Goal: Transaction & Acquisition: Book appointment/travel/reservation

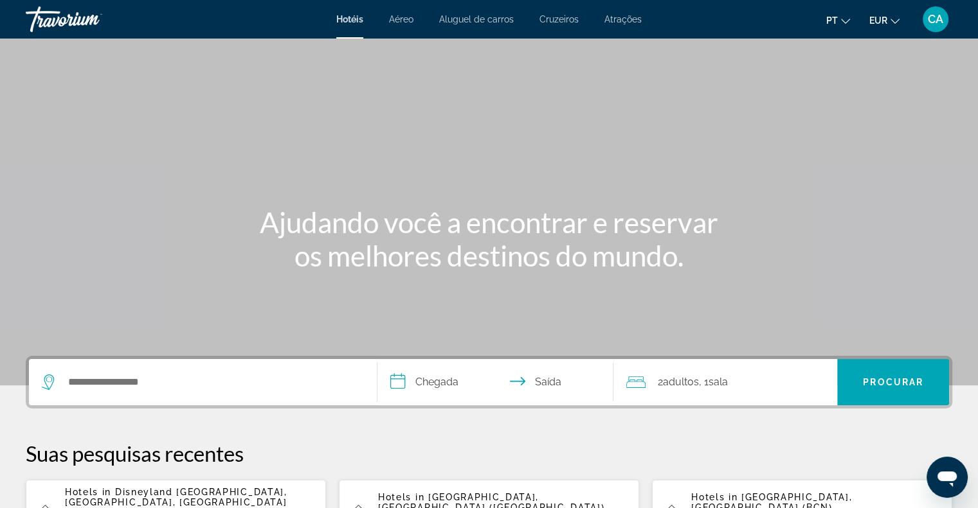
scroll to position [129, 0]
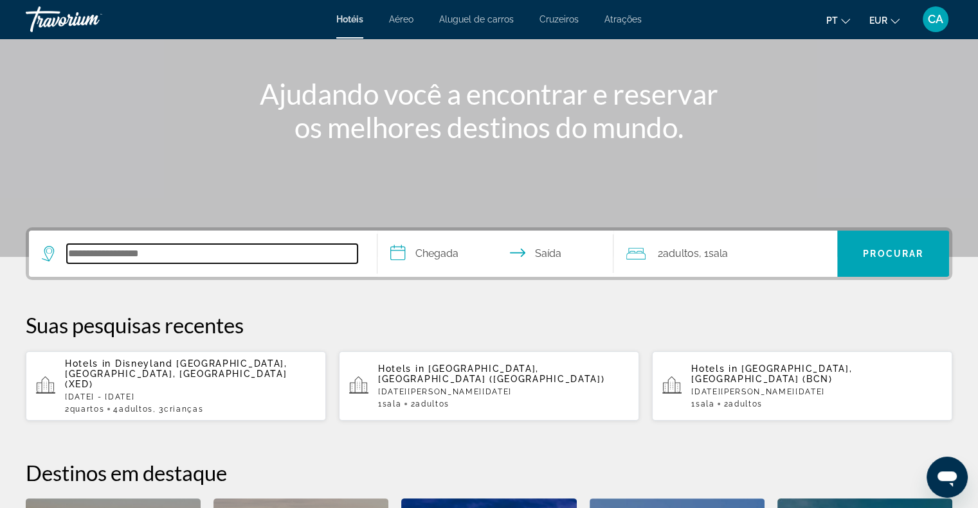
click at [237, 249] on input "Search hotel destination" at bounding box center [212, 253] width 291 height 19
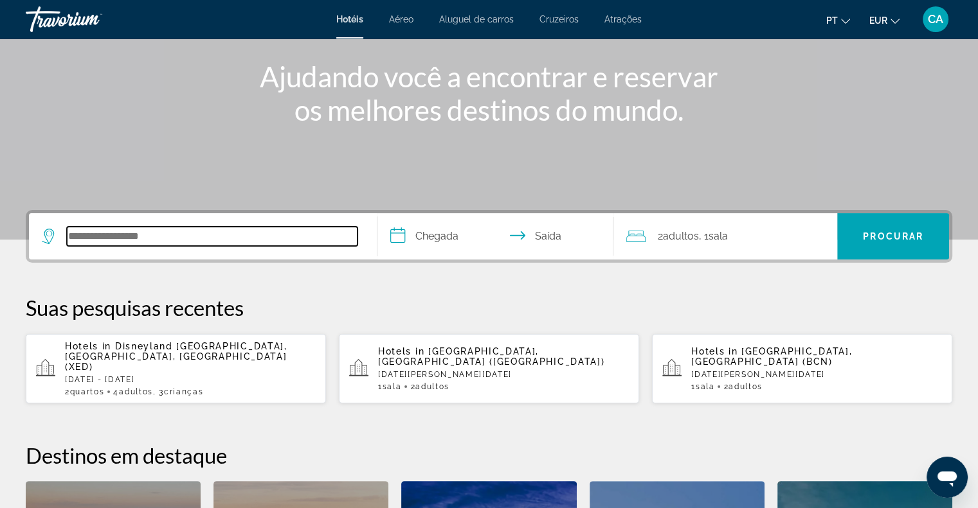
scroll to position [121, 0]
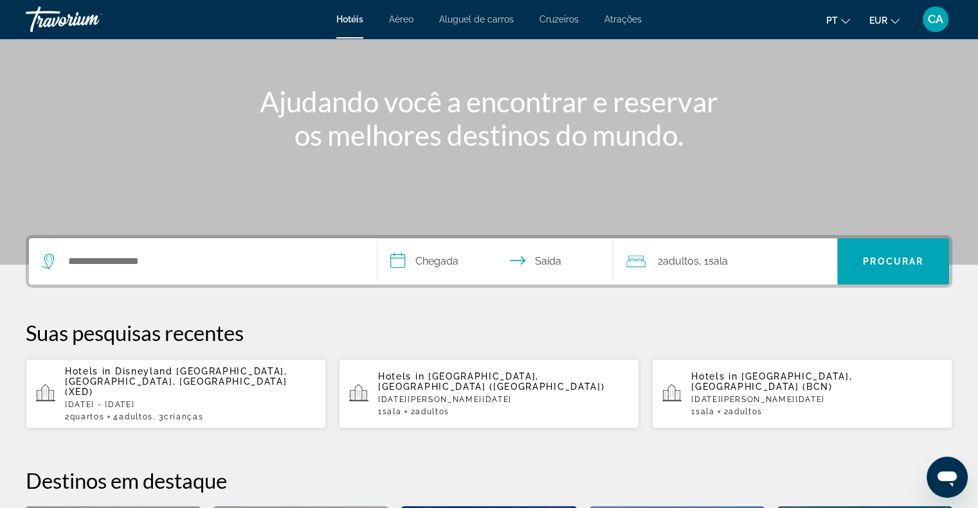
click at [148, 251] on div "Search widget" at bounding box center [203, 261] width 322 height 46
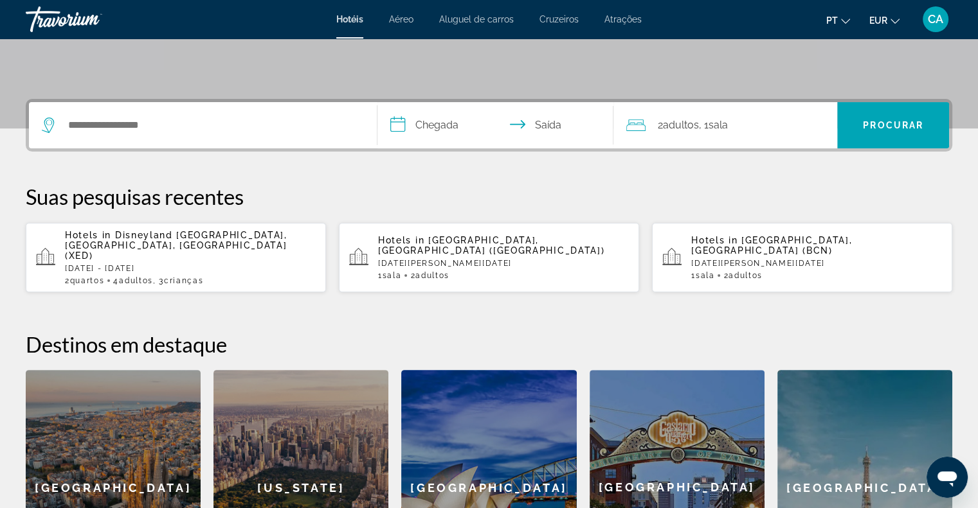
scroll to position [314, 0]
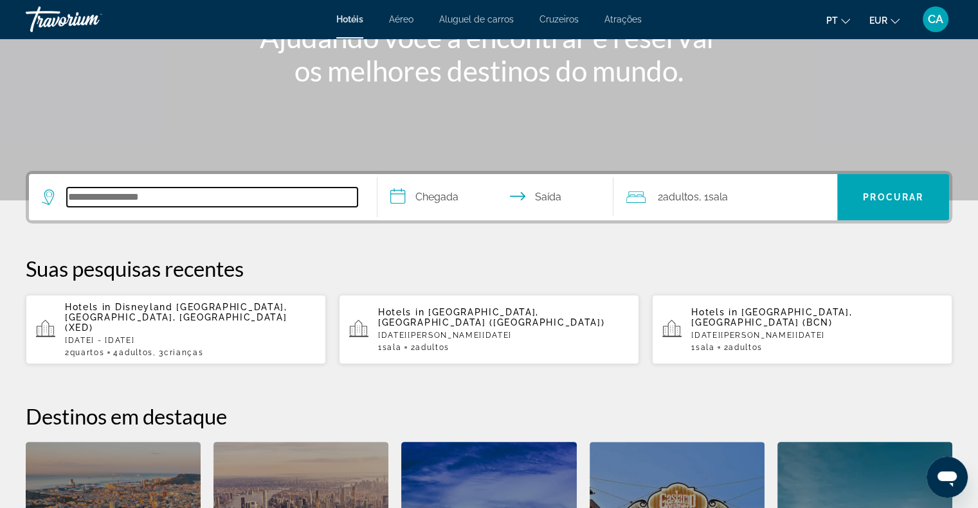
click at [126, 202] on input "Search hotel destination" at bounding box center [212, 197] width 291 height 19
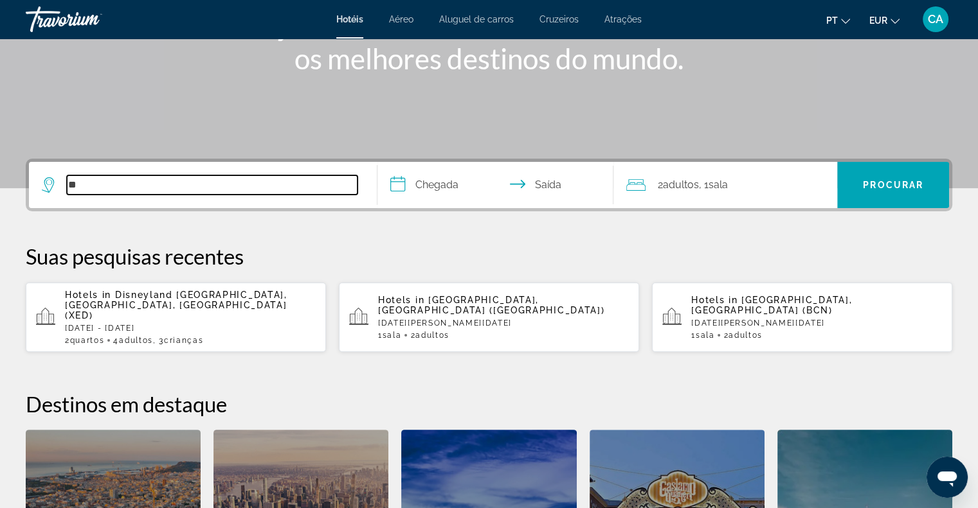
scroll to position [121, 0]
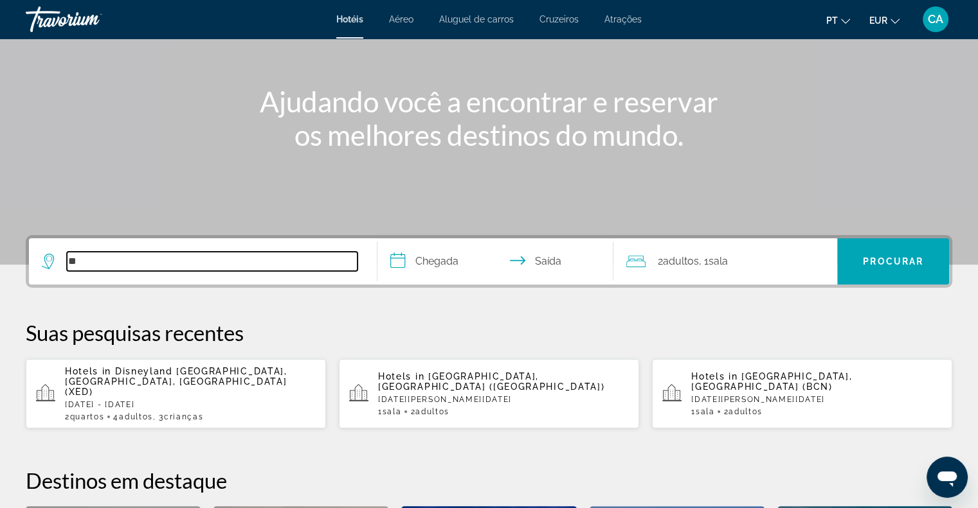
click at [105, 265] on input "**" at bounding box center [212, 261] width 291 height 19
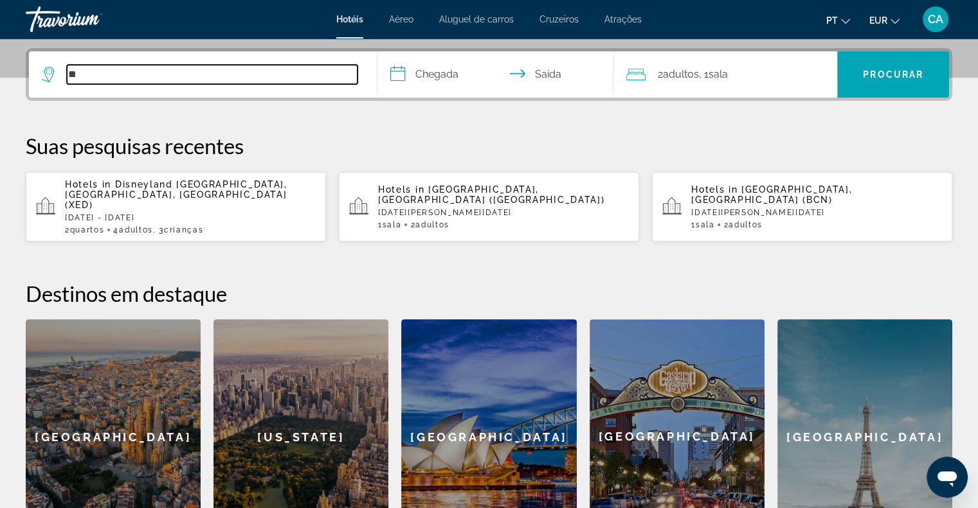
scroll to position [314, 0]
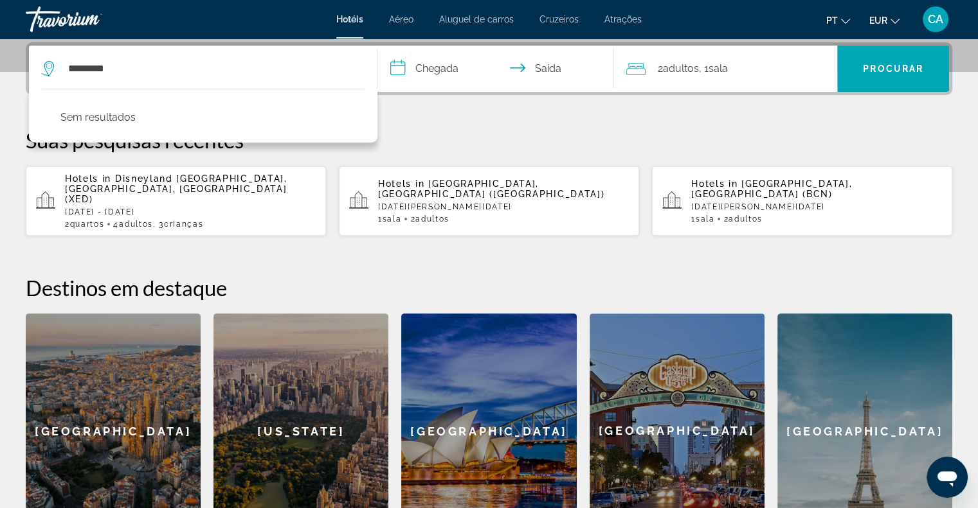
click at [472, 148] on p "Suas pesquisas recentes" at bounding box center [489, 140] width 926 height 26
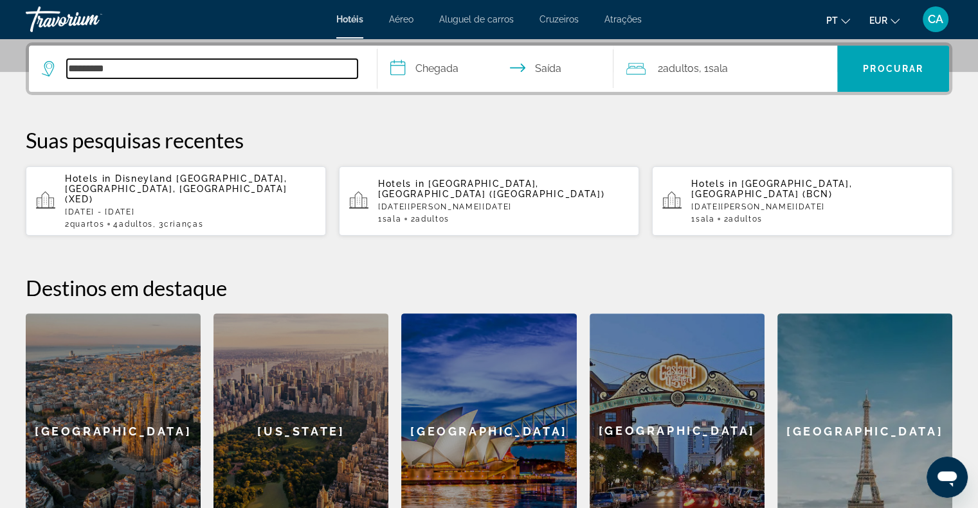
click at [306, 59] on input "*********" at bounding box center [212, 68] width 291 height 19
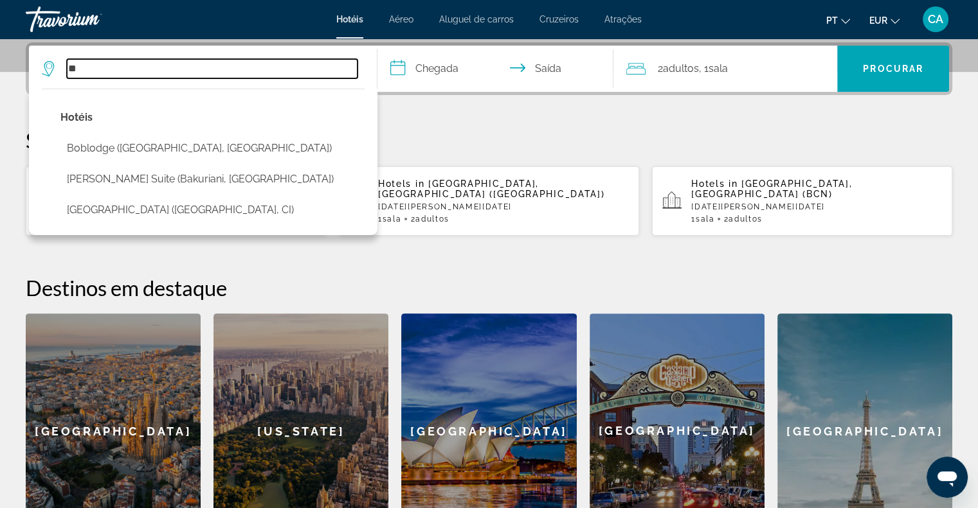
type input "*"
click at [280, 69] on input "Search hotel destination" at bounding box center [212, 68] width 291 height 19
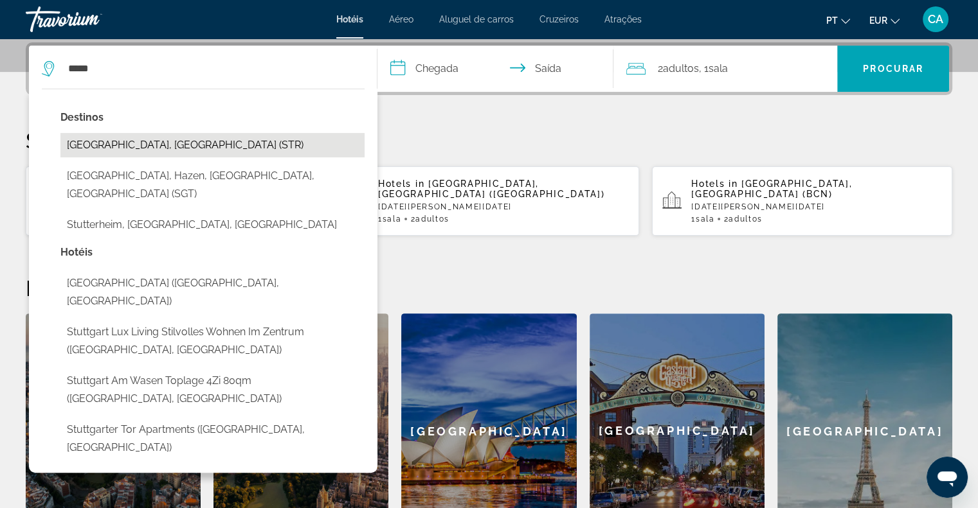
click at [251, 147] on button "[GEOGRAPHIC_DATA], [GEOGRAPHIC_DATA] (STR)" at bounding box center [212, 145] width 304 height 24
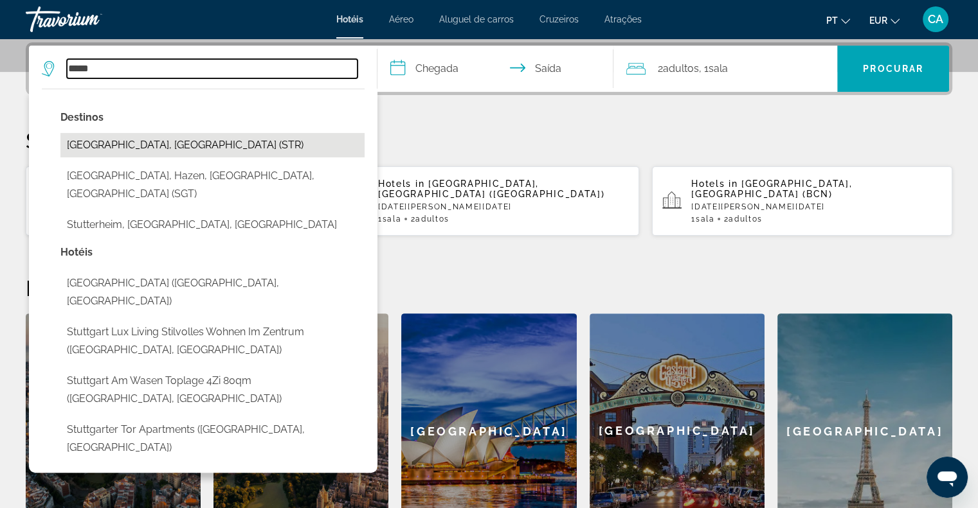
type input "**********"
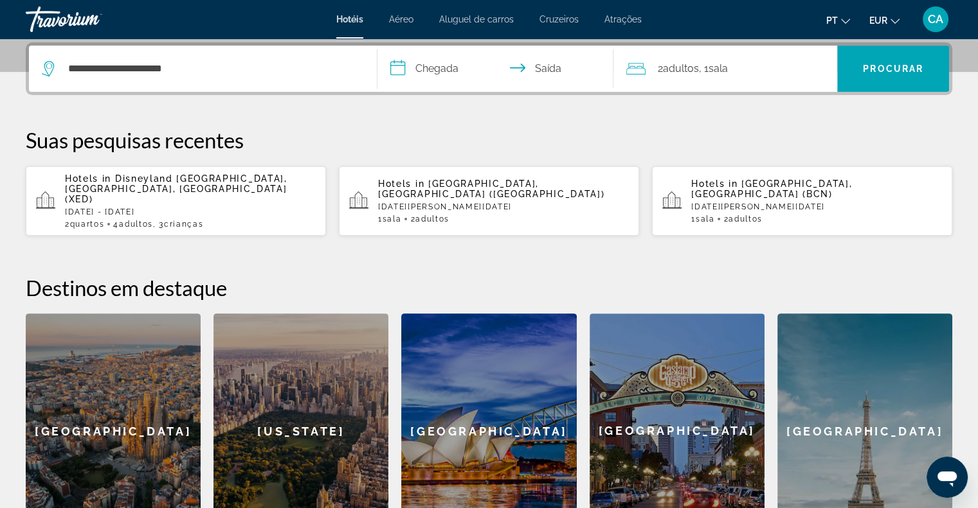
click at [427, 71] on input "**********" at bounding box center [498, 71] width 242 height 50
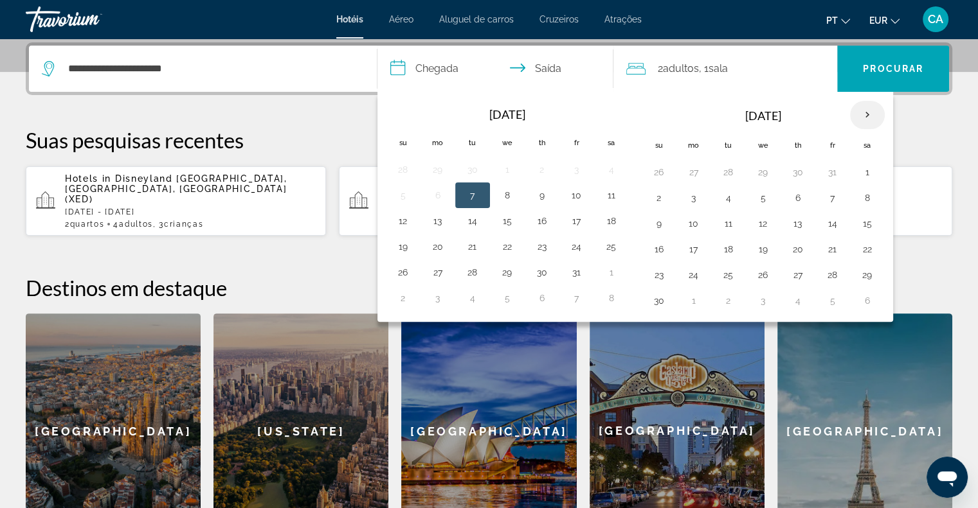
click at [868, 113] on th "Next month" at bounding box center [867, 115] width 35 height 28
click at [836, 169] on button "5" at bounding box center [832, 172] width 21 height 18
click at [859, 174] on button "6" at bounding box center [867, 172] width 21 height 18
type input "**********"
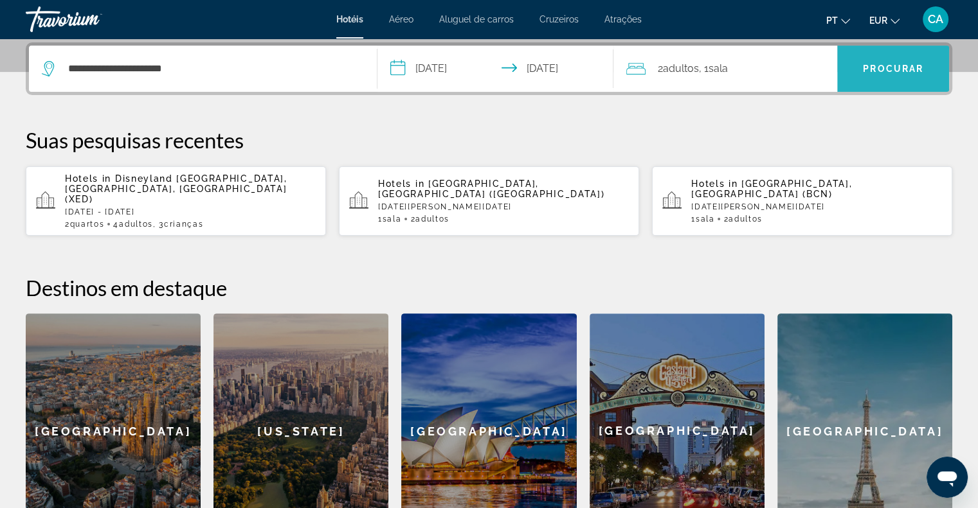
click at [904, 82] on span "Search" at bounding box center [893, 68] width 112 height 31
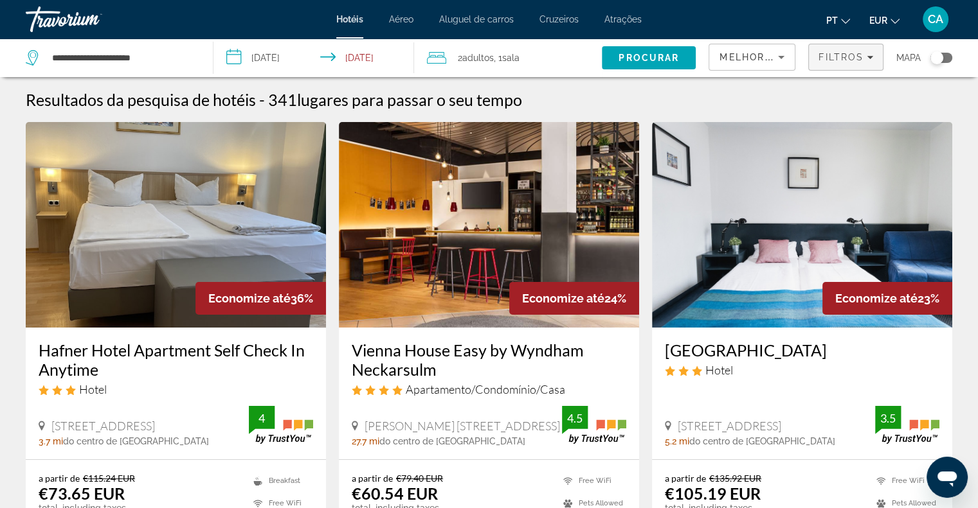
click at [853, 51] on span "Filters" at bounding box center [846, 57] width 74 height 31
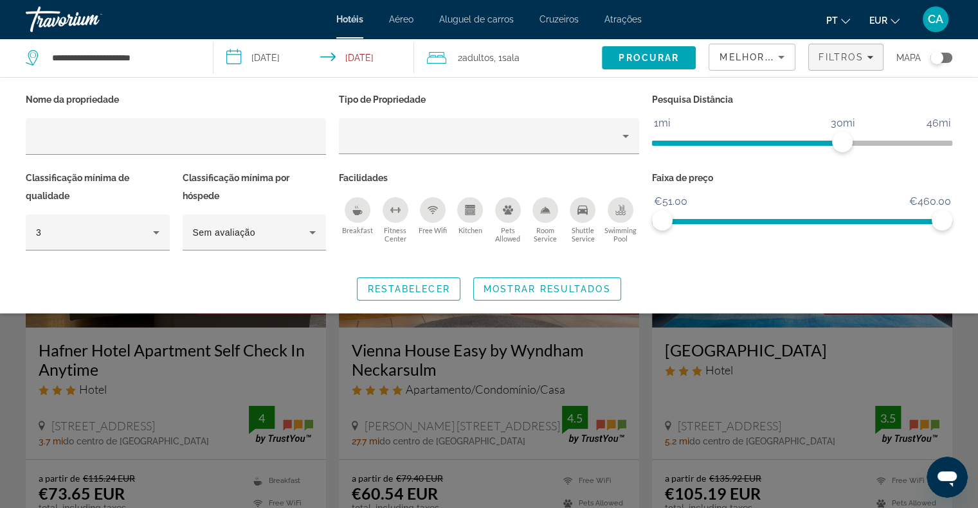
click at [354, 208] on icon "Breakfast" at bounding box center [357, 210] width 10 height 10
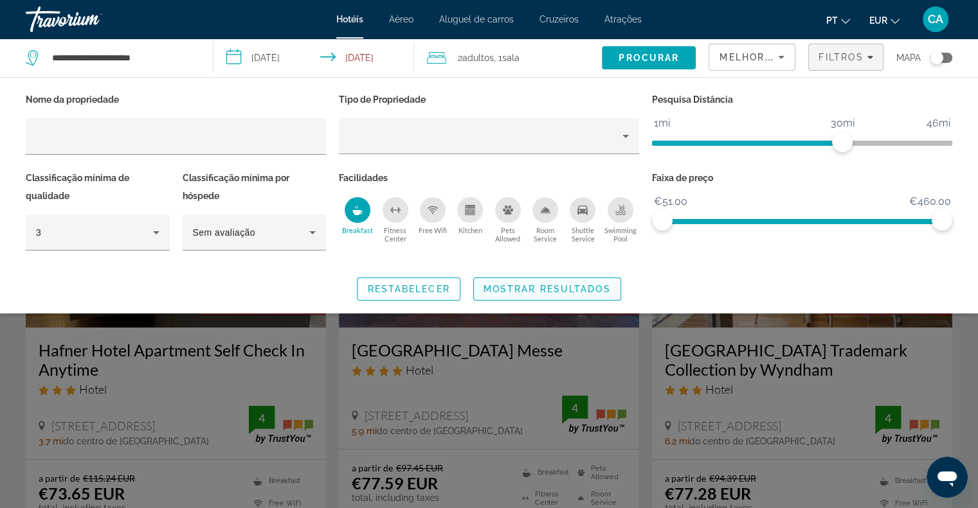
click at [501, 289] on span "Mostrar resultados" at bounding box center [546, 289] width 127 height 10
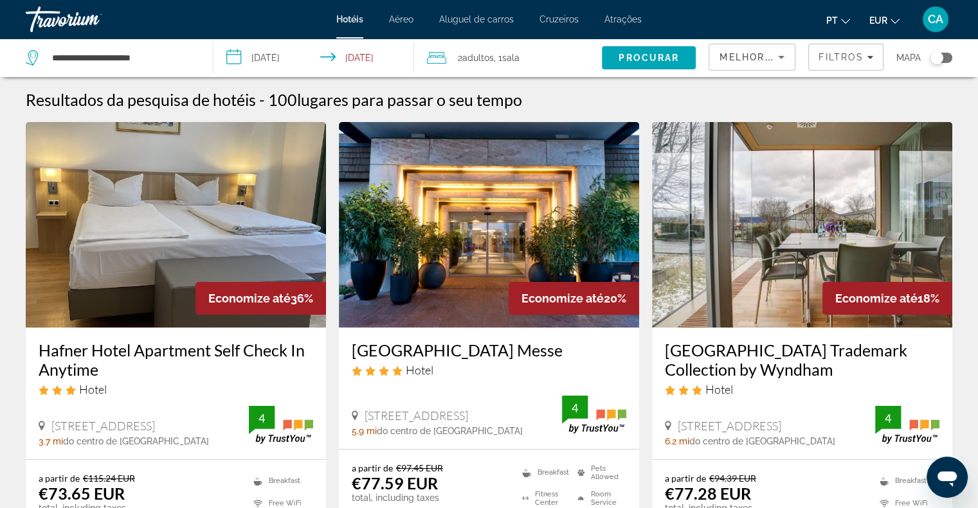
click at [950, 56] on div "Toggle map" at bounding box center [941, 58] width 22 height 10
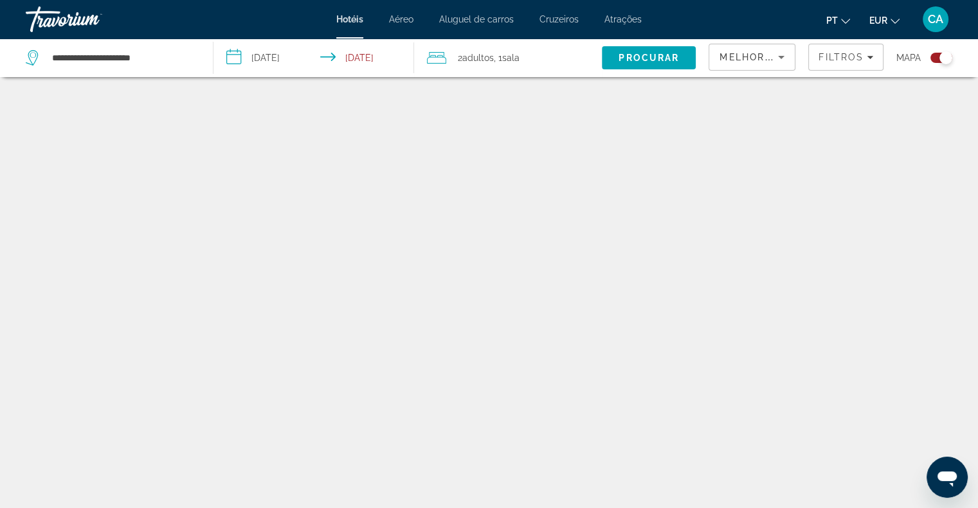
scroll to position [77, 0]
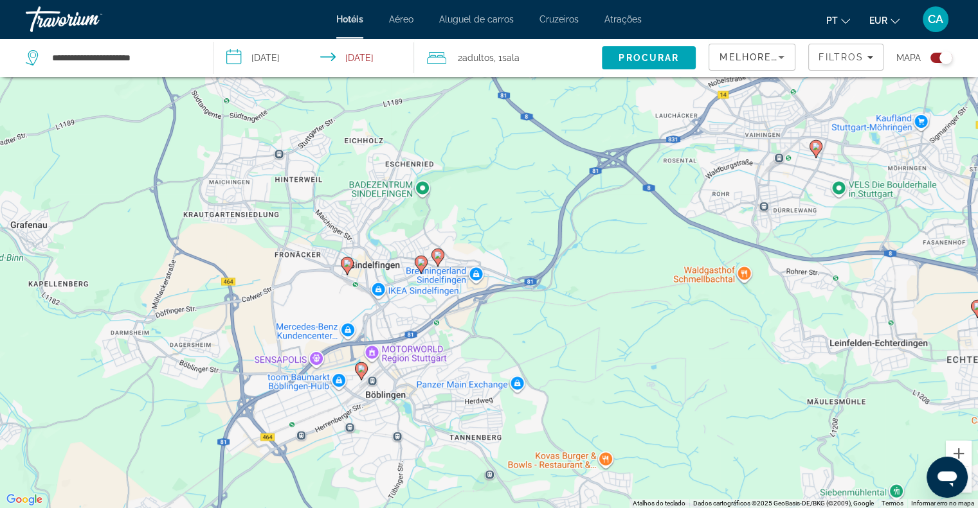
click at [347, 264] on image "Main content" at bounding box center [347, 264] width 8 height 8
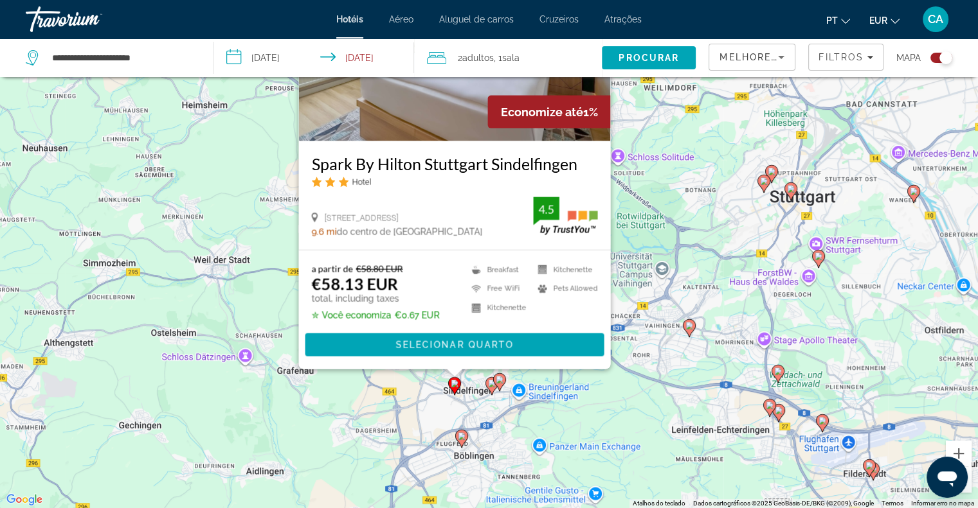
click at [464, 436] on image "Main content" at bounding box center [462, 437] width 8 height 8
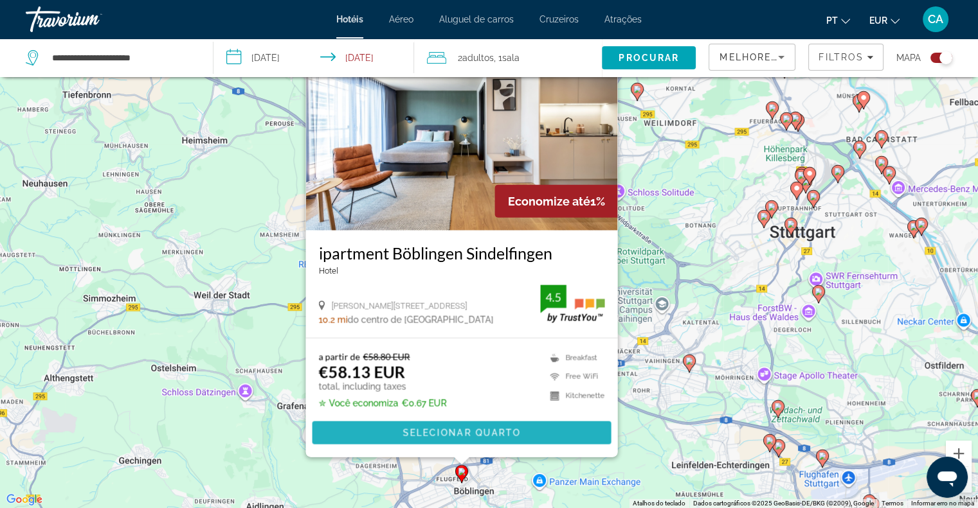
click at [455, 431] on span "Selecionar quarto" at bounding box center [461, 433] width 118 height 10
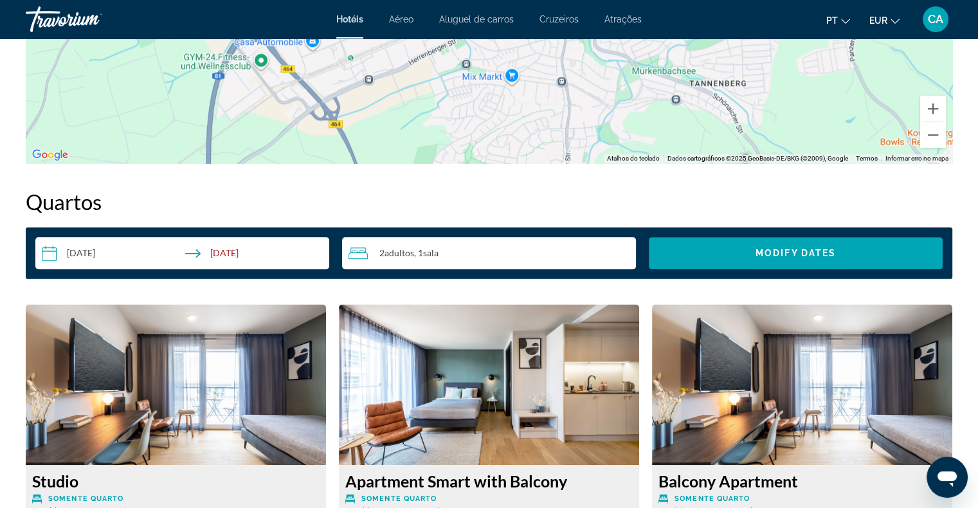
scroll to position [1350, 0]
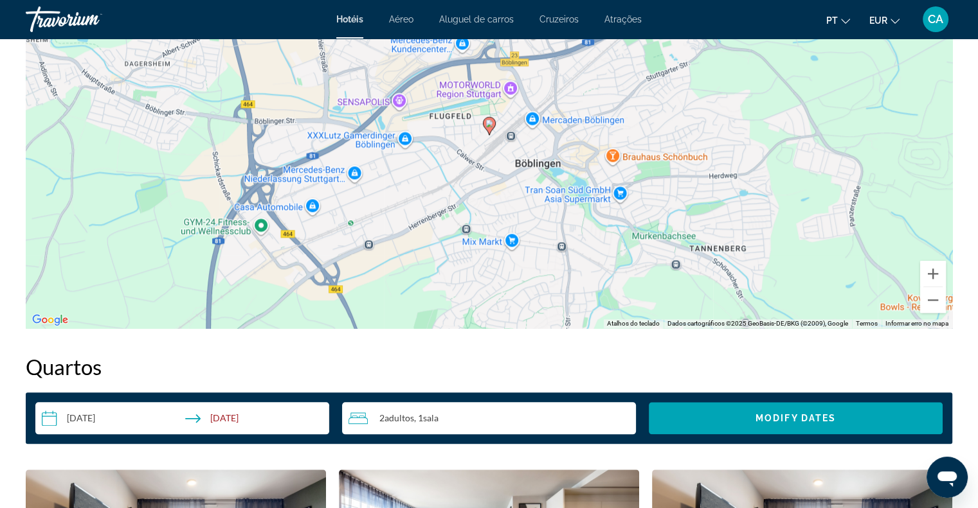
click at [535, 424] on div "2 Adulto Adultos , 1 Sala quartos" at bounding box center [491, 418] width 287 height 15
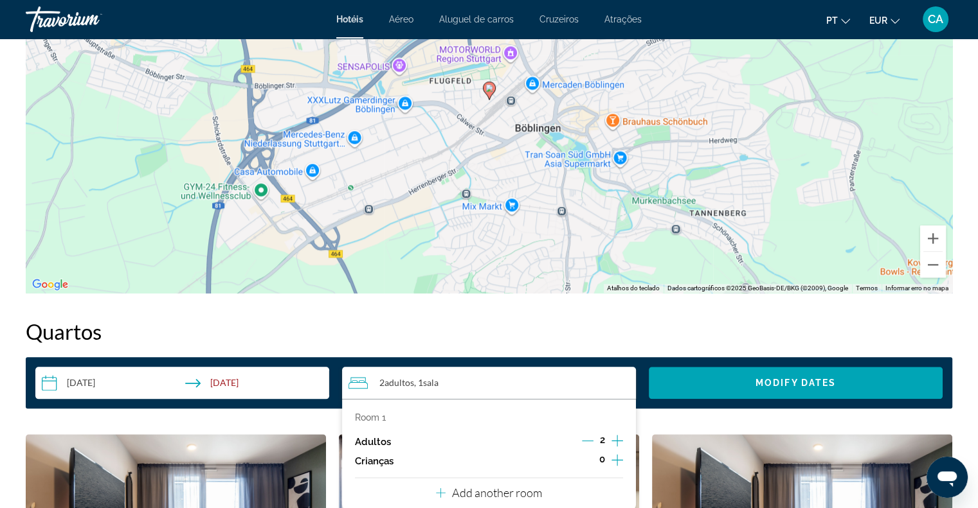
scroll to position [1414, 0]
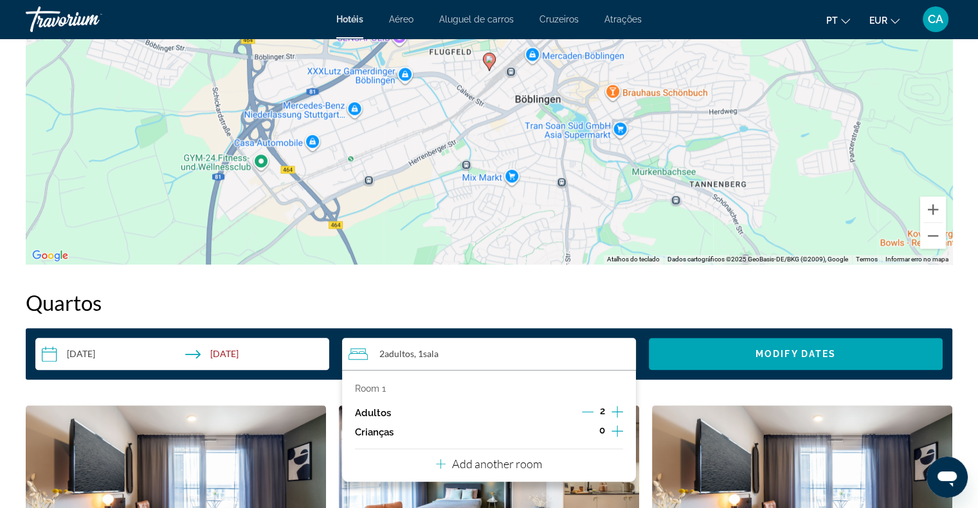
click at [471, 465] on p "Add another room" at bounding box center [497, 464] width 90 height 14
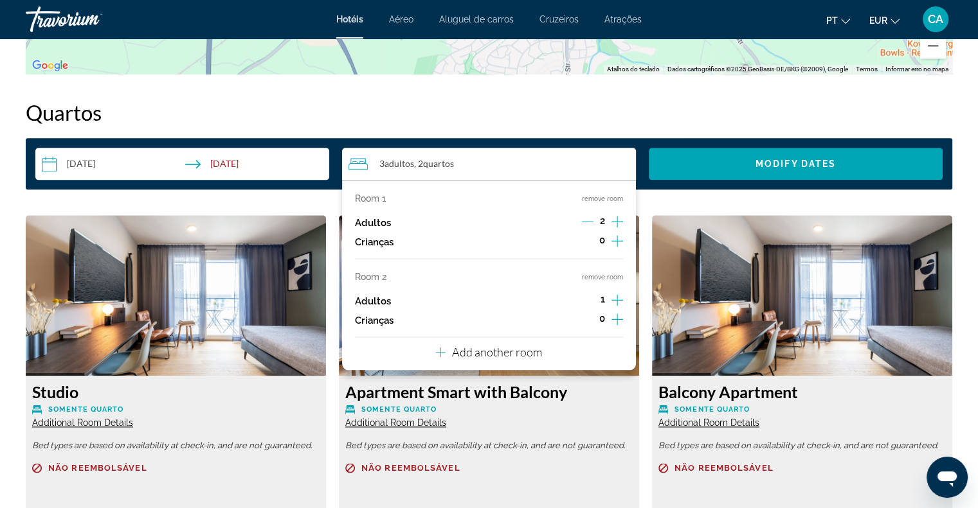
scroll to position [1607, 0]
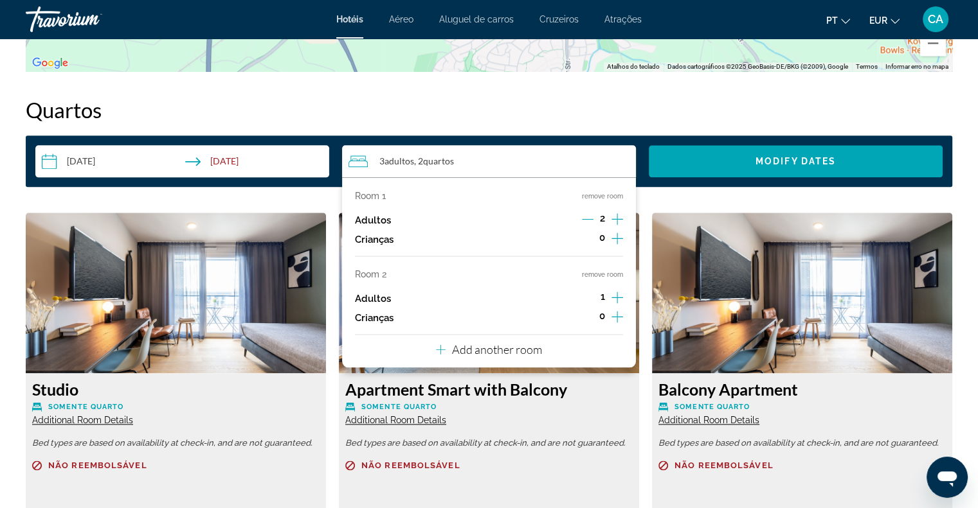
click at [618, 299] on icon "Increment adults" at bounding box center [617, 297] width 12 height 15
click at [759, 153] on span "Search widget" at bounding box center [796, 161] width 294 height 31
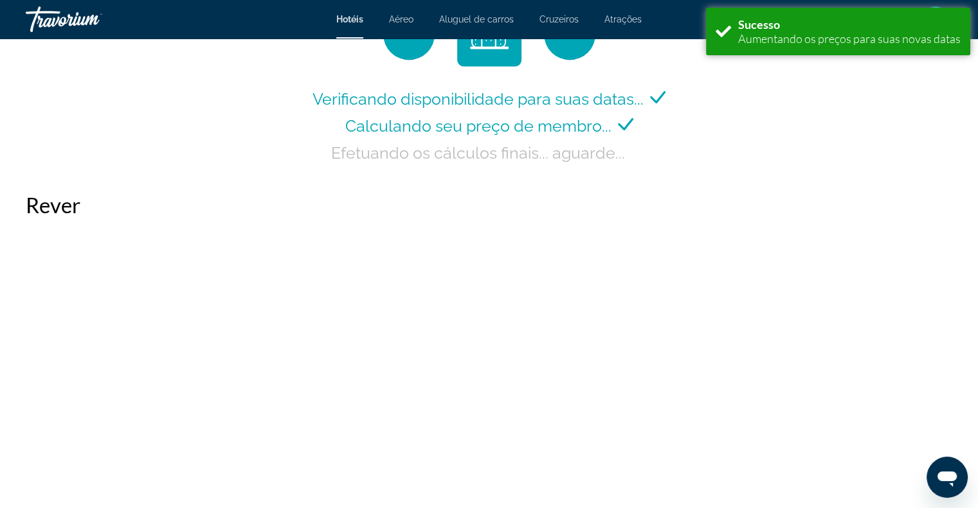
scroll to position [1820, 0]
